Goal: Transaction & Acquisition: Register for event/course

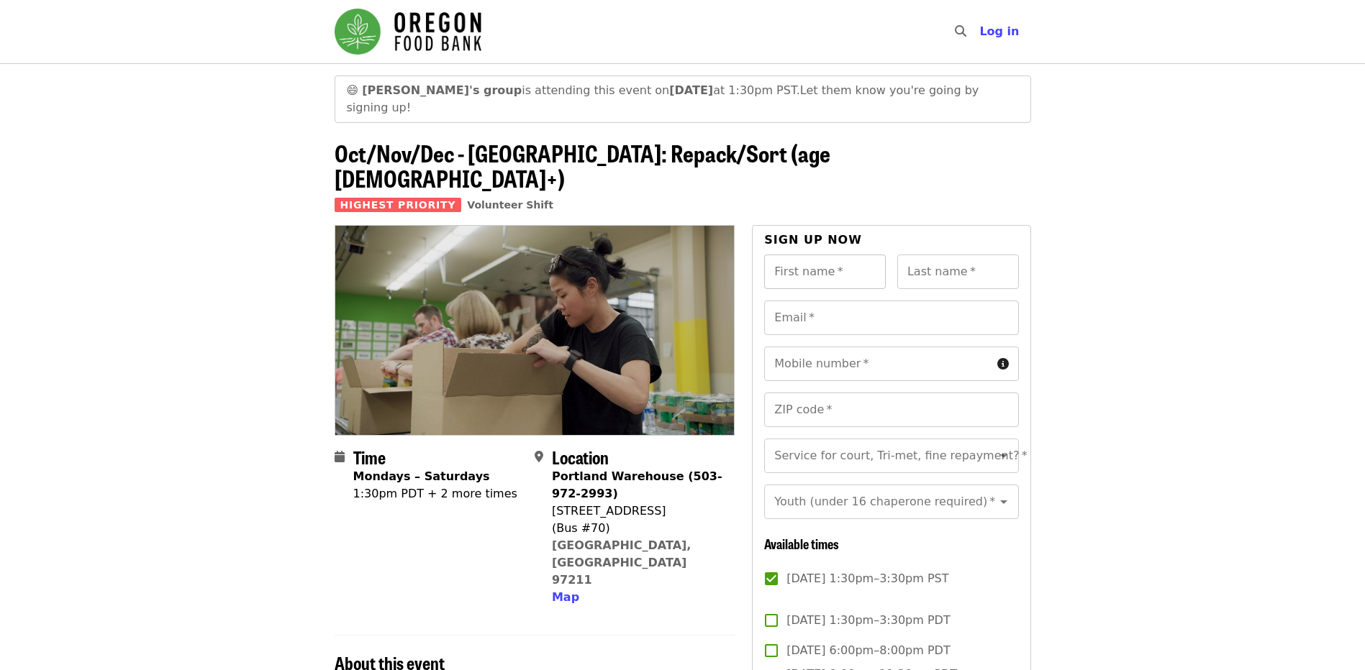
click at [807, 255] on input "First name   *" at bounding box center [825, 272] width 122 height 35
type input "******"
type input "**********"
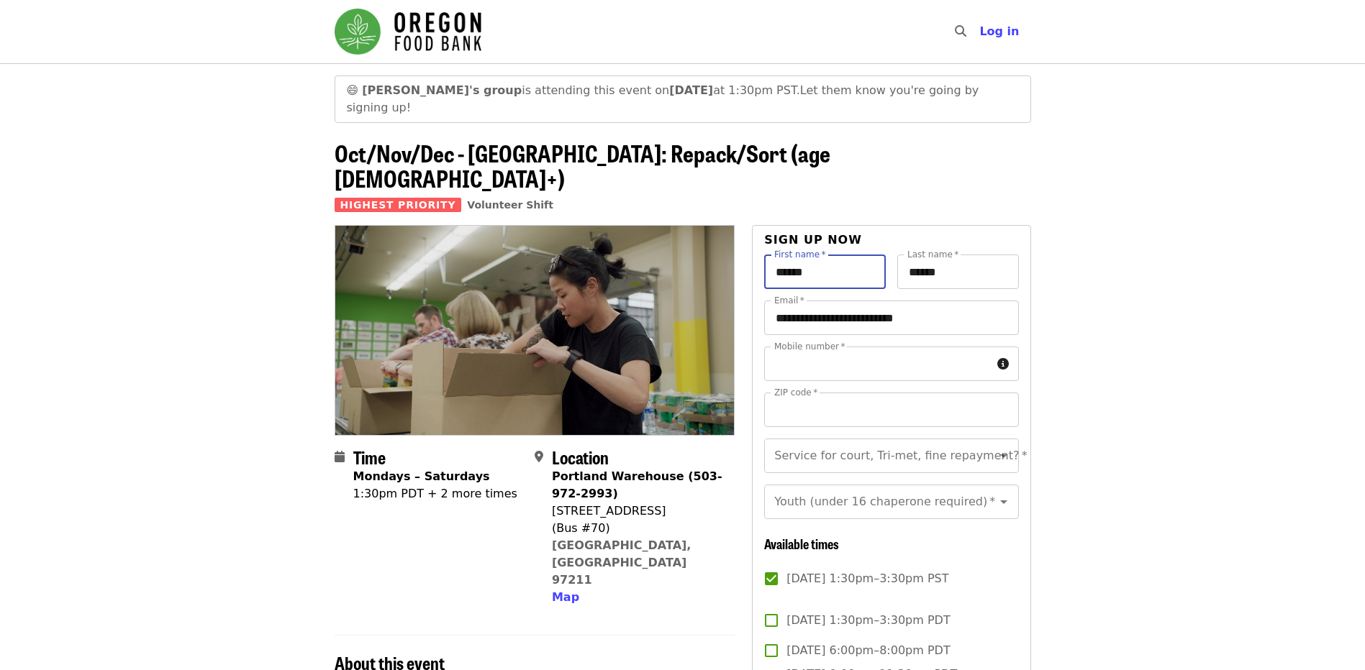
type input "**********"
type input "*****"
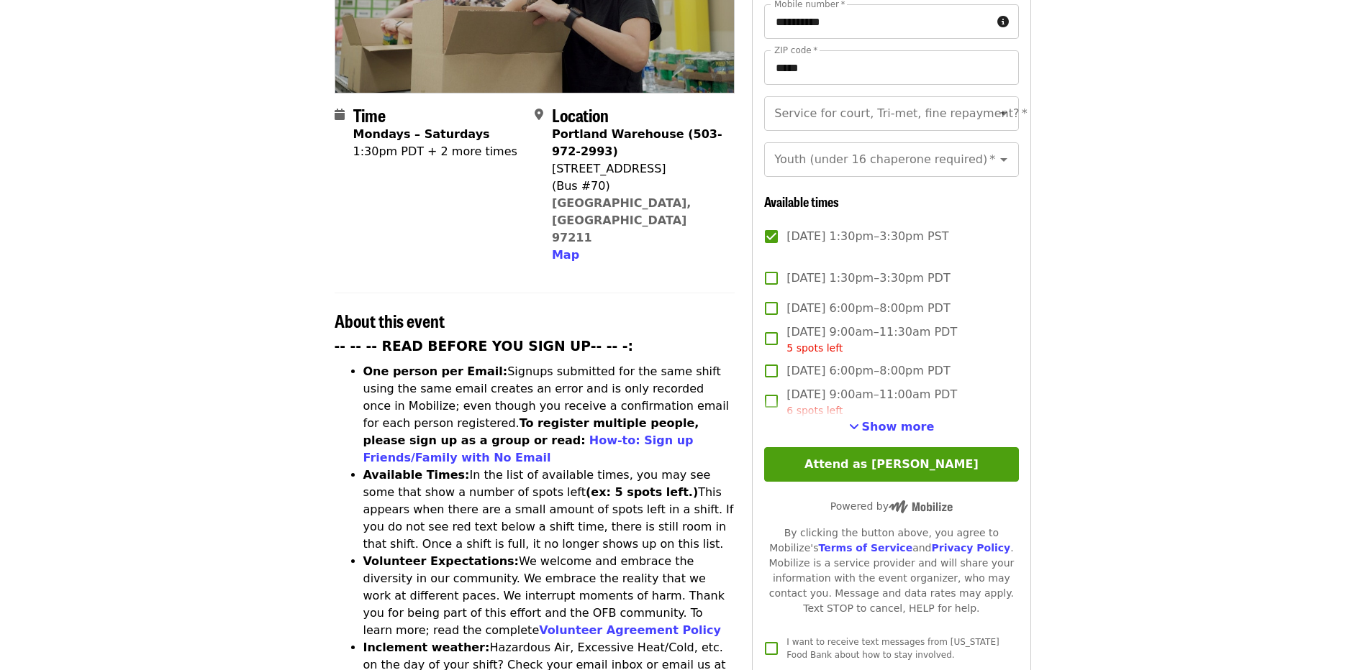
scroll to position [336, 0]
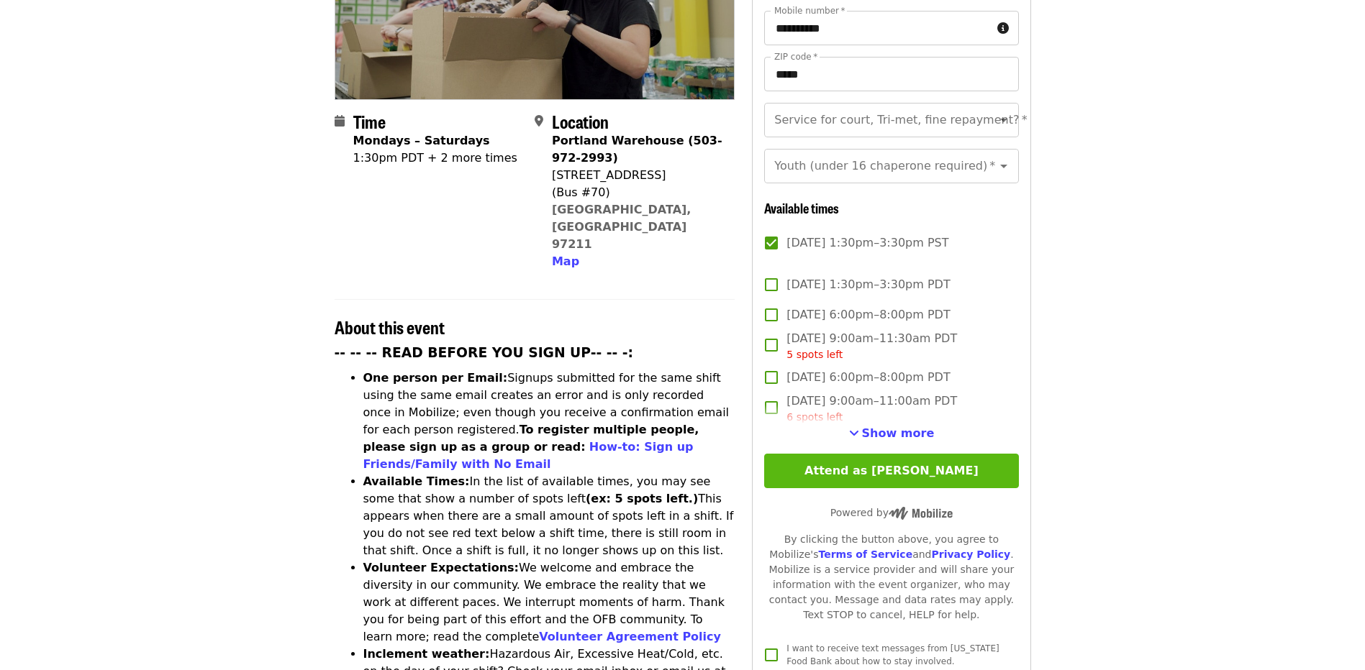
click at [903, 454] on button "Attend as [PERSON_NAME]" at bounding box center [891, 471] width 254 height 35
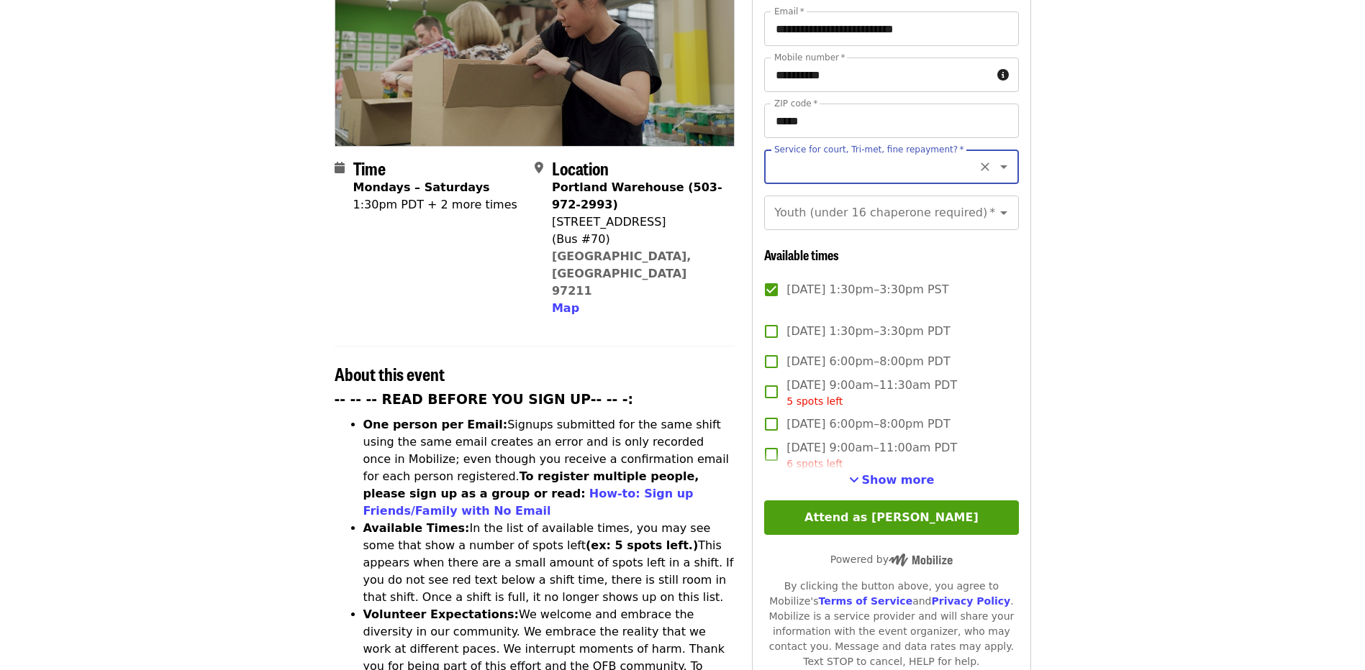
scroll to position [240, 0]
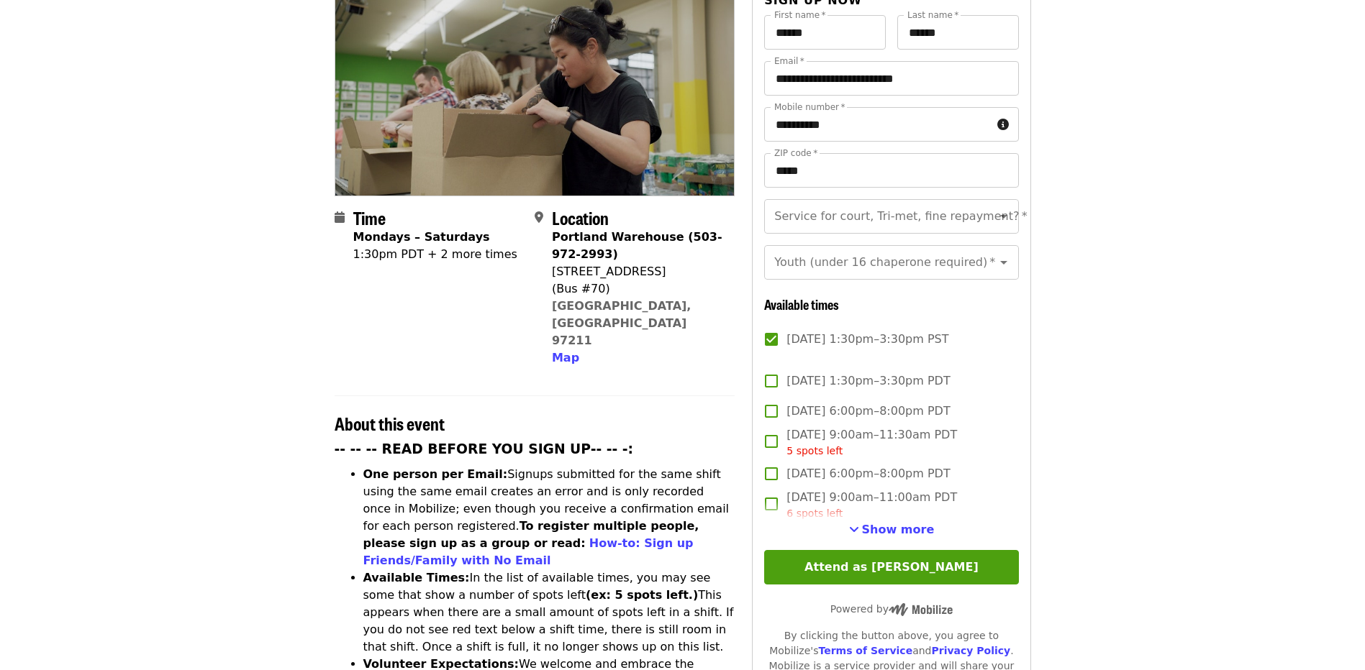
click at [1114, 189] on article "😄 [PERSON_NAME]'s group is attending this event [DATE][DATE] 1:30pm PST. Let th…" at bounding box center [682, 619] width 1365 height 1591
click at [1000, 215] on icon "Open" at bounding box center [1003, 217] width 7 height 4
click at [781, 214] on li "No" at bounding box center [885, 213] width 243 height 26
type input "**"
click at [1134, 200] on article "😄 [PERSON_NAME]'s group is attending this event [DATE][DATE] 1:30pm PST. Let th…" at bounding box center [682, 619] width 1365 height 1591
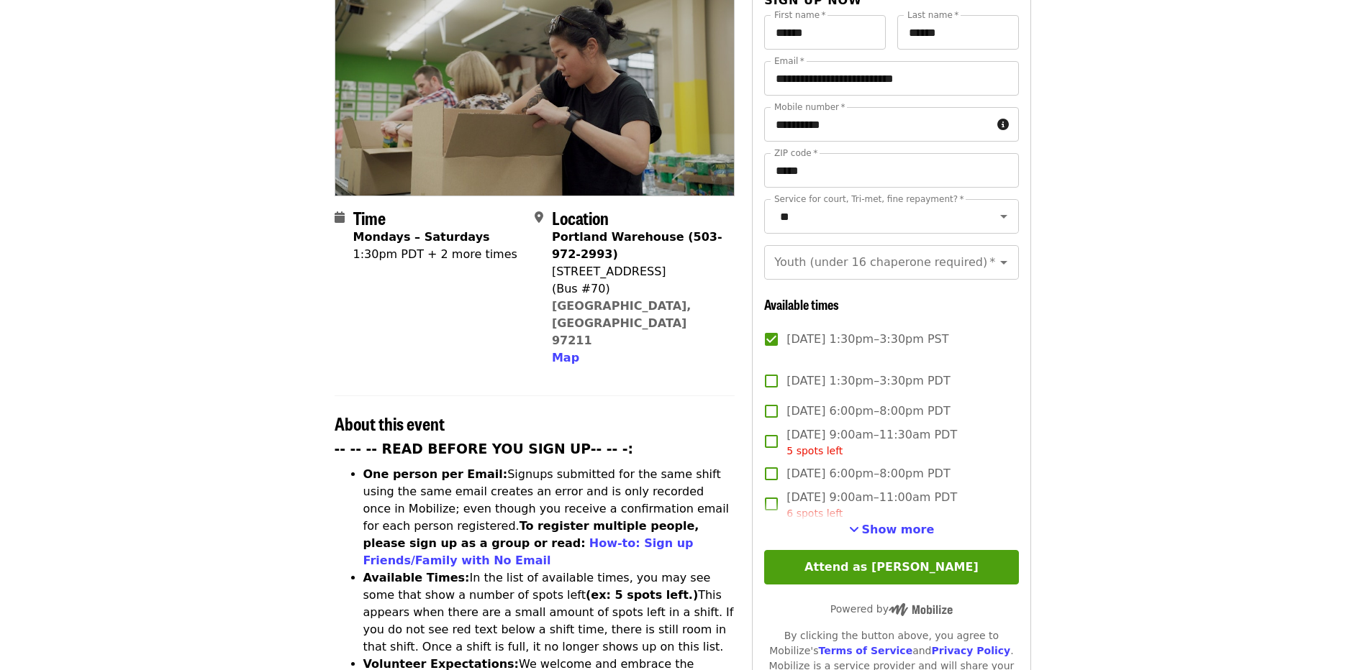
click at [1132, 292] on article "😄 [PERSON_NAME]'s group is attending this event [DATE][DATE] 1:30pm PST. Let th…" at bounding box center [682, 619] width 1365 height 1591
click at [951, 550] on button "Attend as [PERSON_NAME]" at bounding box center [891, 567] width 254 height 35
click at [1000, 261] on icon "Open" at bounding box center [1003, 263] width 7 height 4
click at [1225, 297] on article "😄 [PERSON_NAME]'s group is attending this event [DATE][DATE] 1:30pm PST. Let th…" at bounding box center [682, 619] width 1365 height 1591
click at [995, 254] on icon "Open" at bounding box center [1003, 262] width 17 height 17
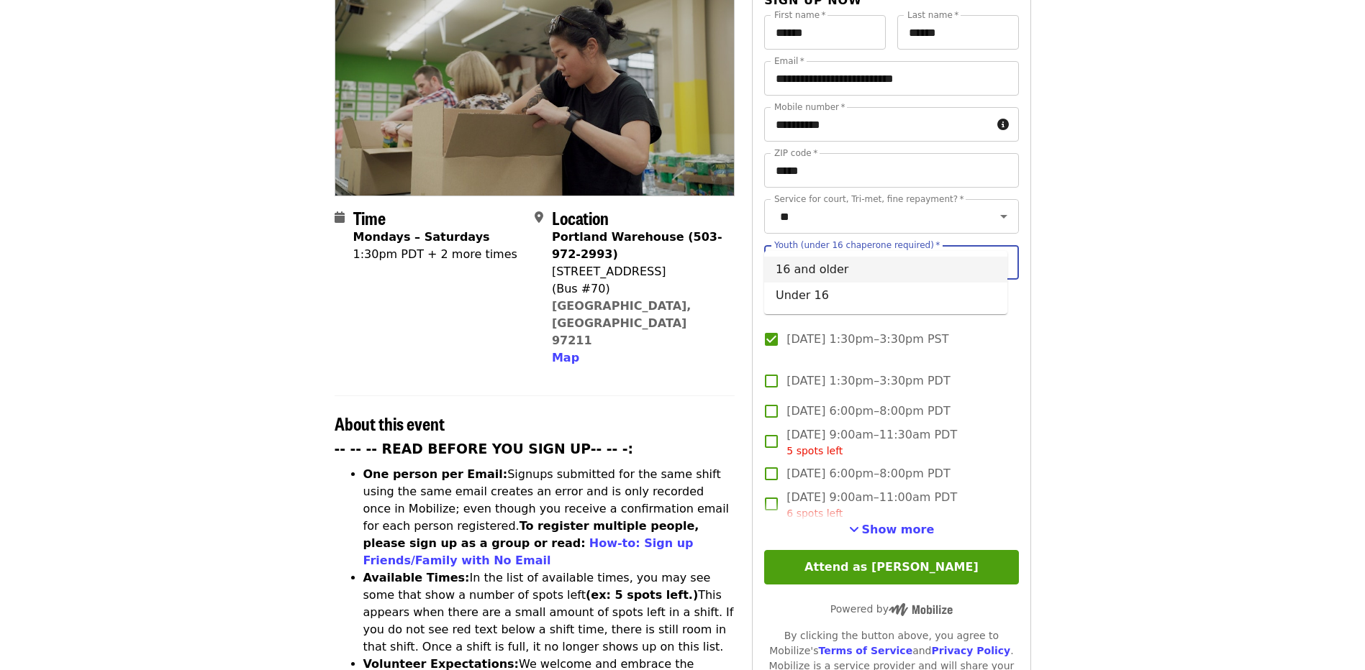
click at [814, 265] on li "16 and older" at bounding box center [885, 270] width 243 height 26
type input "**********"
click at [1170, 260] on article "😄 [PERSON_NAME]'s group is attending this event [DATE][DATE] 1:30pm PST. Let th…" at bounding box center [682, 619] width 1365 height 1591
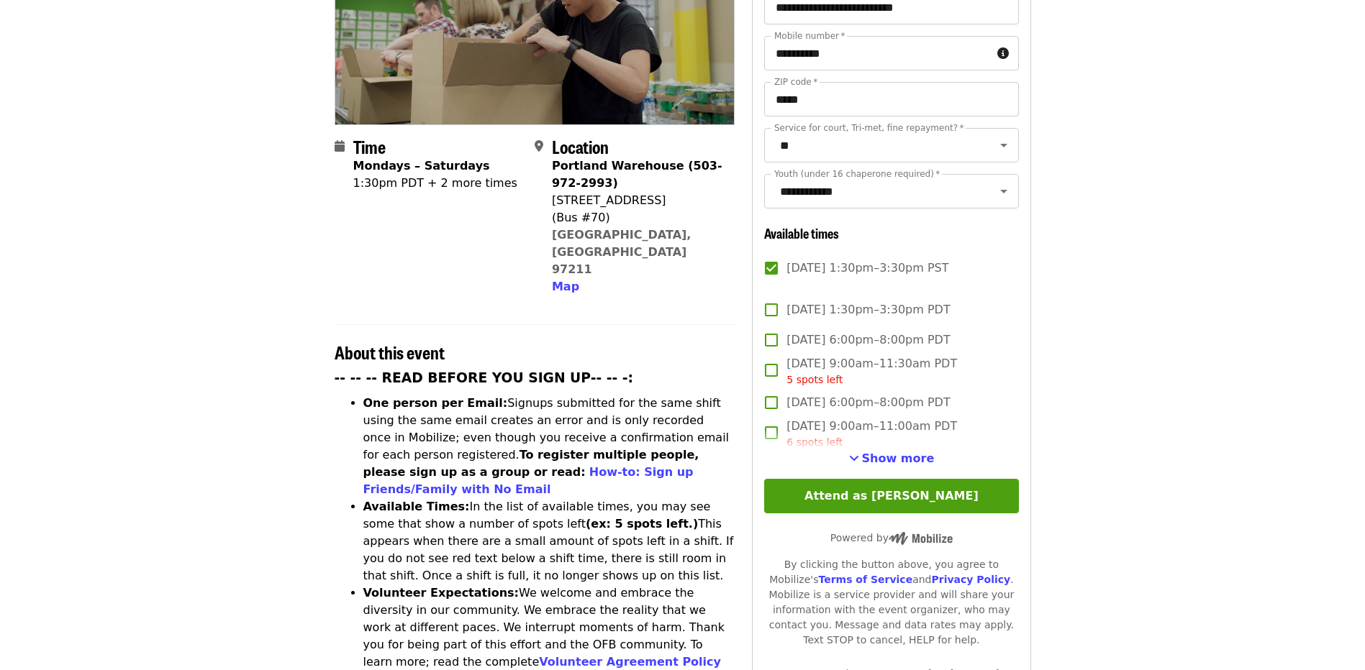
scroll to position [360, 0]
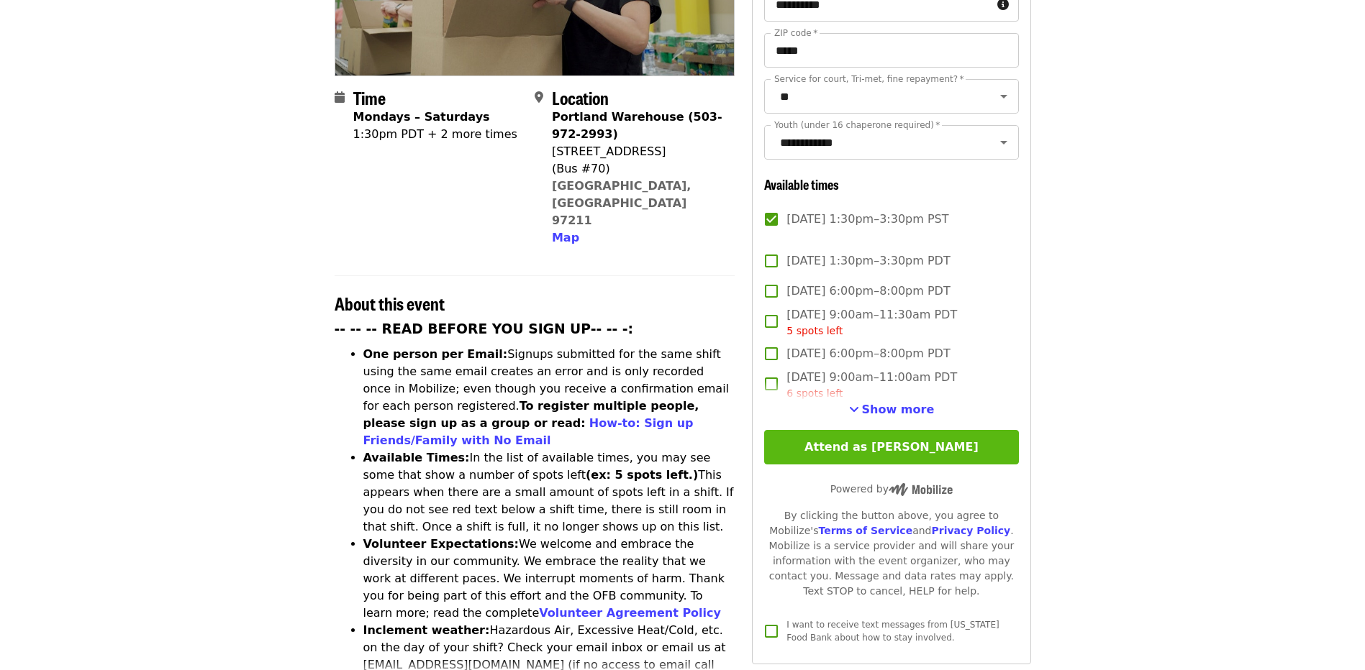
click at [877, 430] on button "Attend as [PERSON_NAME]" at bounding box center [891, 447] width 254 height 35
click at [1116, 345] on article "😄 [PERSON_NAME]'s group is attending this event [DATE][DATE] 1:30pm PST. Let th…" at bounding box center [682, 499] width 1365 height 1591
click at [1226, 328] on article "😄 [PERSON_NAME]'s group is attending this event [DATE][DATE] 1:30pm PST. Let th…" at bounding box center [682, 499] width 1365 height 1591
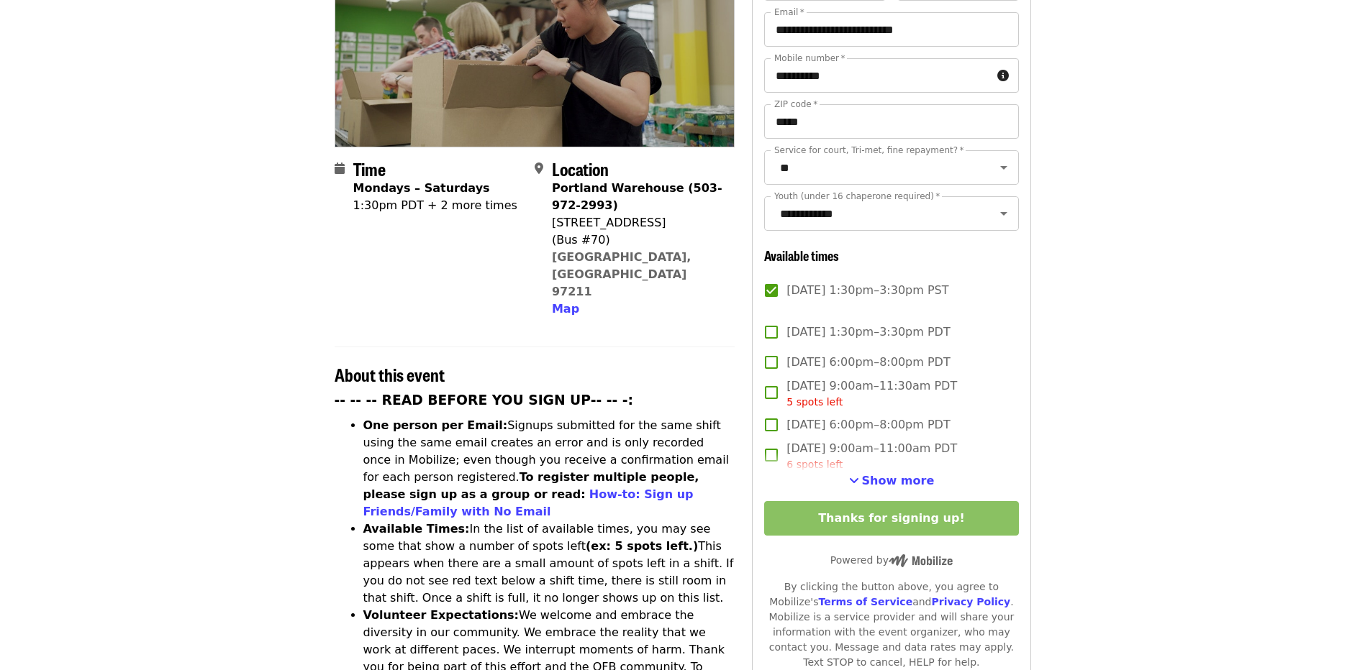
scroll to position [311, 0]
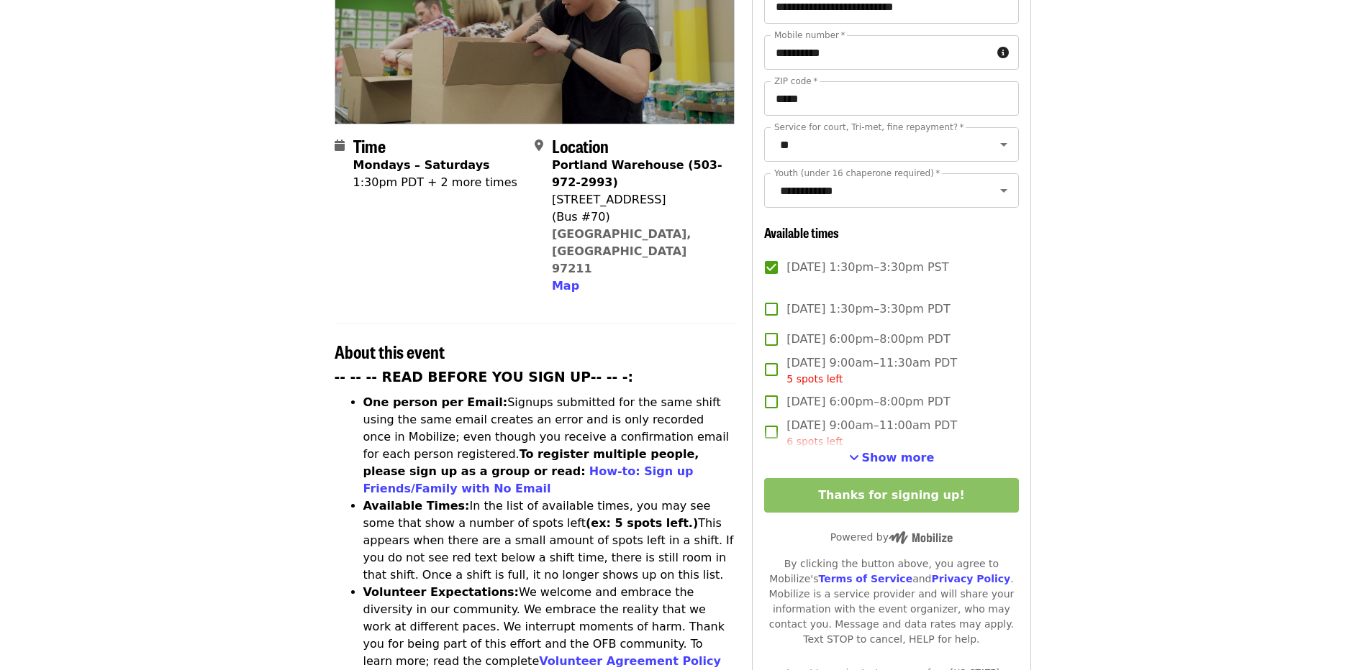
click at [1165, 306] on article "😄 [PERSON_NAME]'s group is attending this event [DATE][DATE] 1:30pm PST. Let th…" at bounding box center [682, 547] width 1365 height 1591
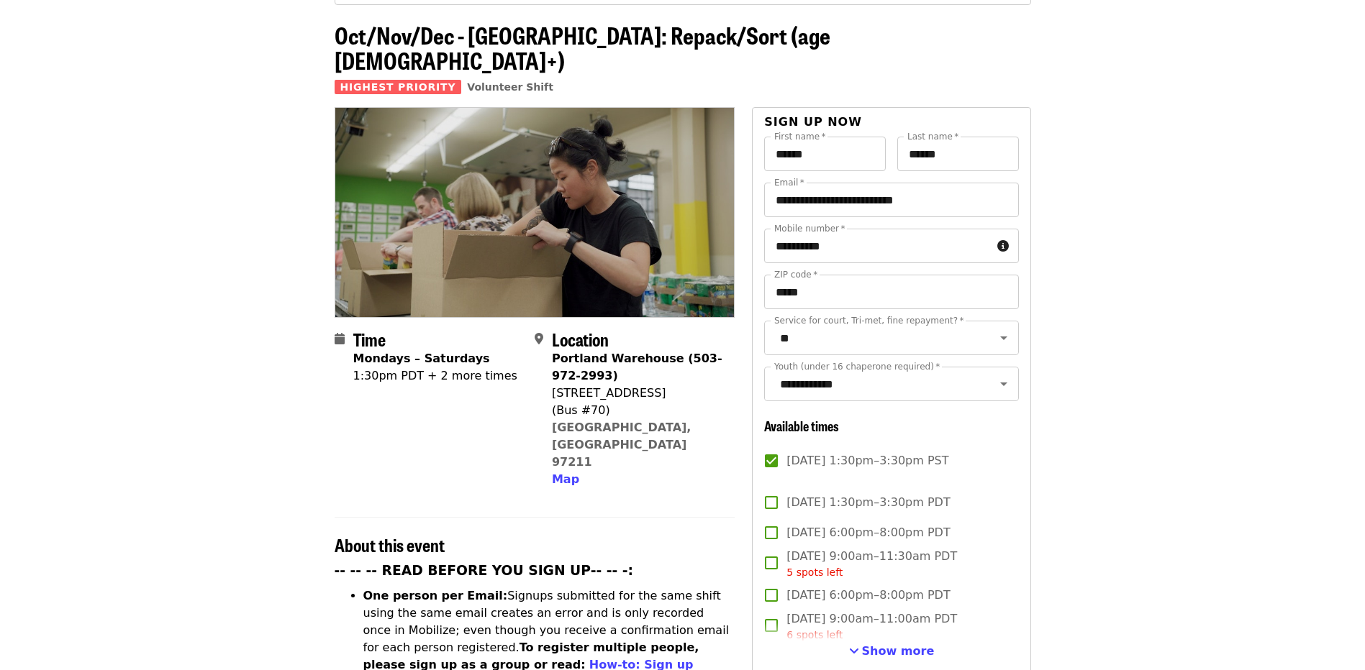
scroll to position [0, 0]
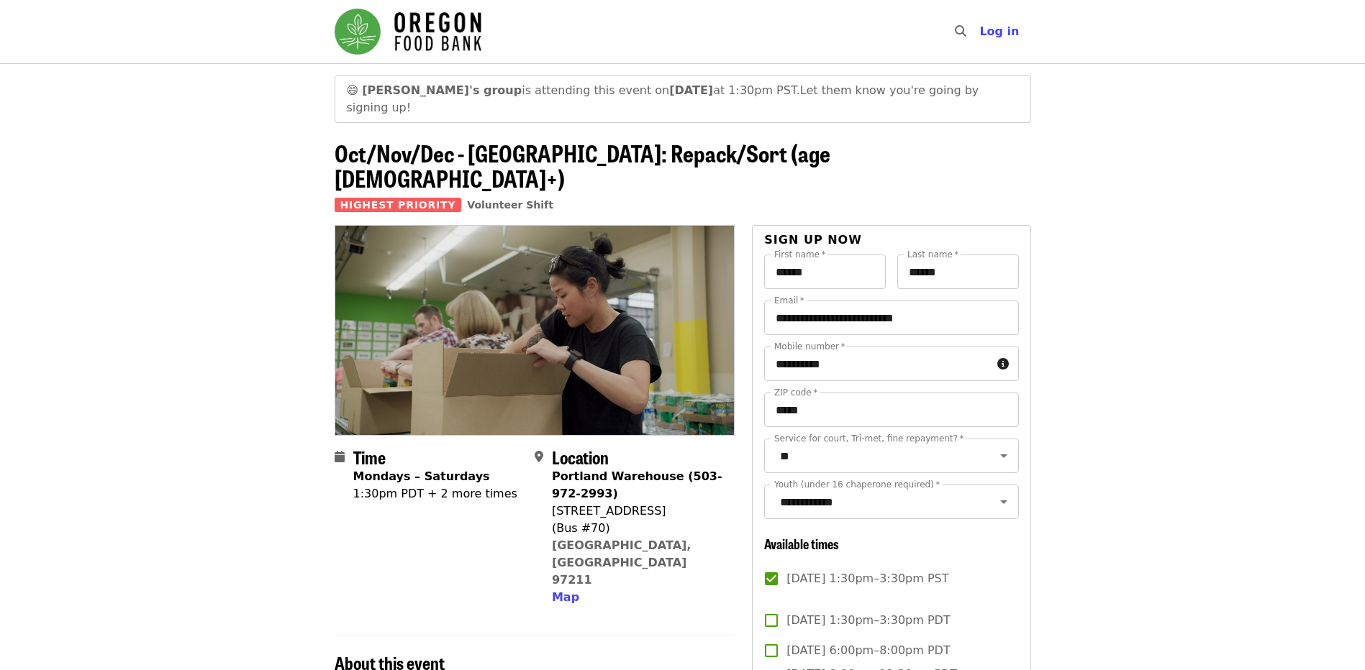
click at [188, 95] on header "😄 [PERSON_NAME]'s group is attending this event [DATE][DATE] 1:30pm PST. Let th…" at bounding box center [682, 144] width 1365 height 162
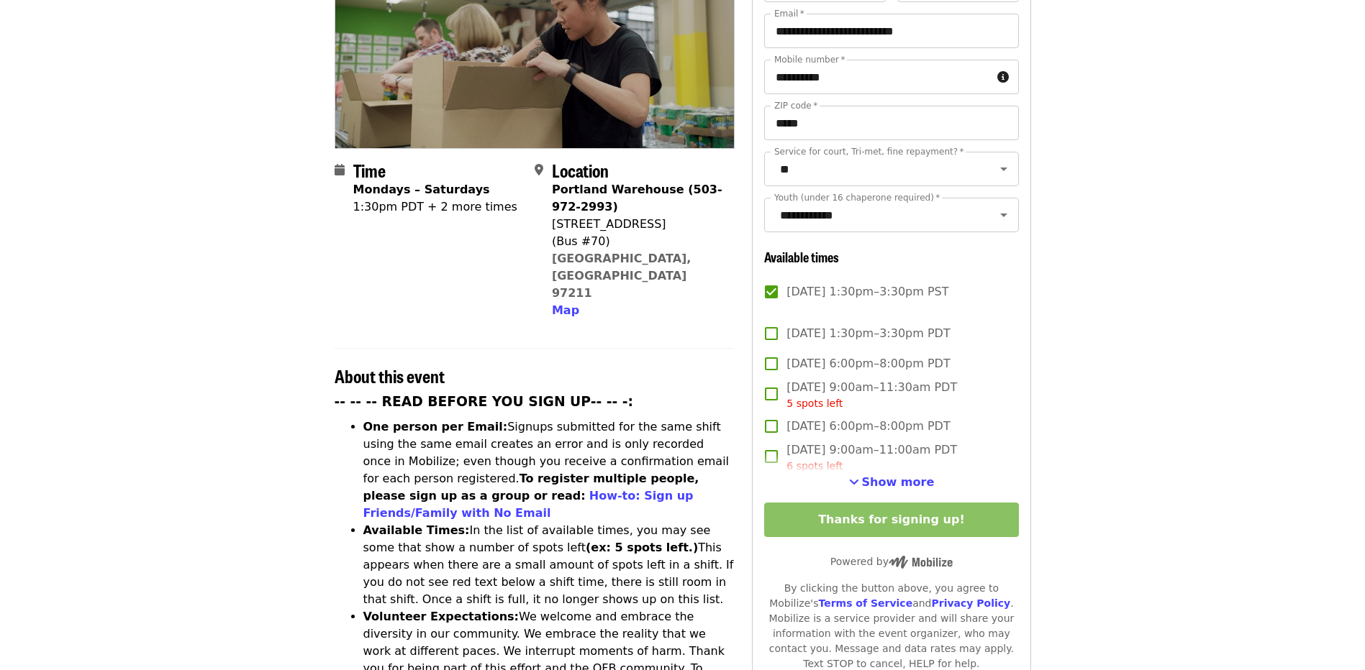
scroll to position [288, 0]
click at [233, 396] on article "😄 [PERSON_NAME]'s group is attending this event [DATE][DATE] 1:30pm PST. Let th…" at bounding box center [682, 571] width 1365 height 1591
click at [176, 148] on article "😄 [PERSON_NAME]'s group is attending this event [DATE][DATE] 1:30pm PST. Let th…" at bounding box center [682, 571] width 1365 height 1591
drag, startPoint x: 119, startPoint y: 350, endPoint x: 171, endPoint y: 177, distance: 180.2
click at [119, 350] on article "😄 [PERSON_NAME]'s group is attending this event [DATE][DATE] 1:30pm PST. Let th…" at bounding box center [682, 571] width 1365 height 1591
